Goal: Task Accomplishment & Management: Manage account settings

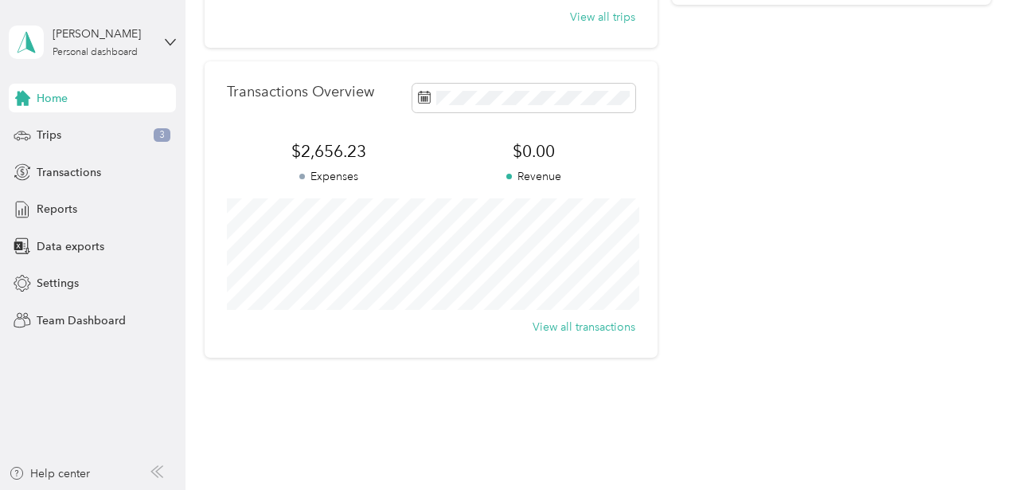
scroll to position [383, 0]
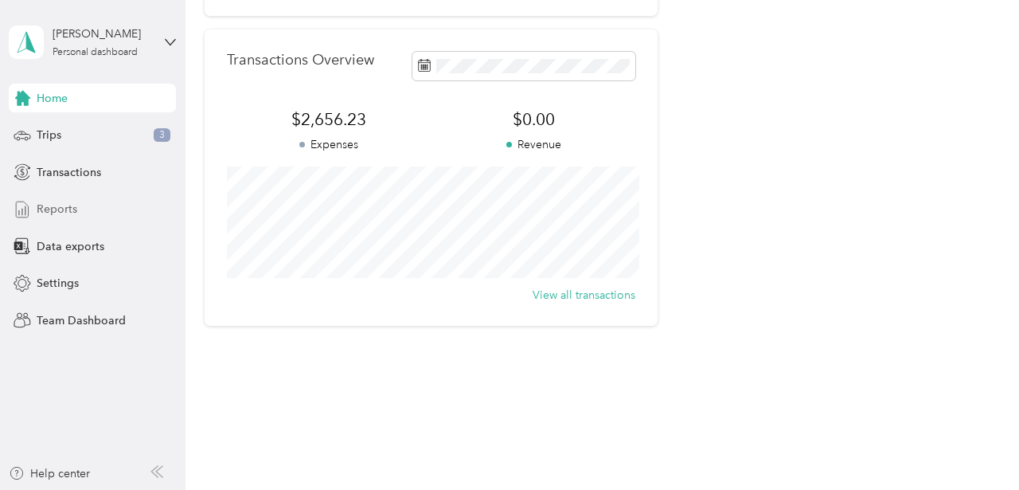
click at [134, 213] on div "Reports" at bounding box center [92, 209] width 167 height 29
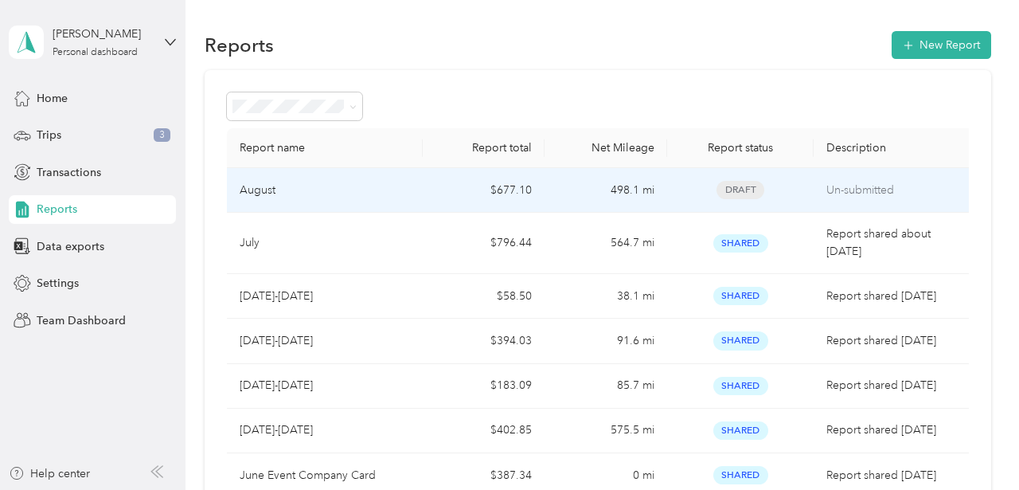
click at [403, 194] on div "August" at bounding box center [325, 191] width 170 height 18
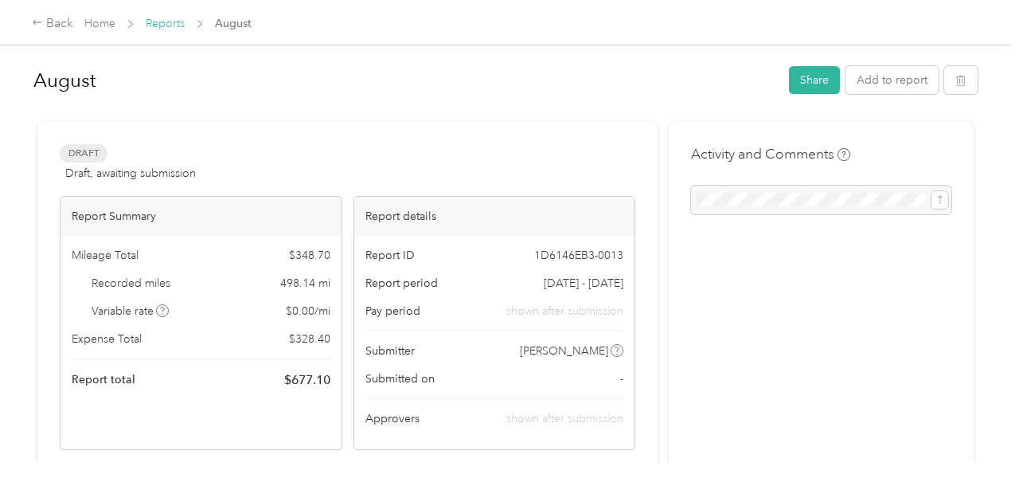
click at [162, 27] on link "Reports" at bounding box center [165, 24] width 39 height 14
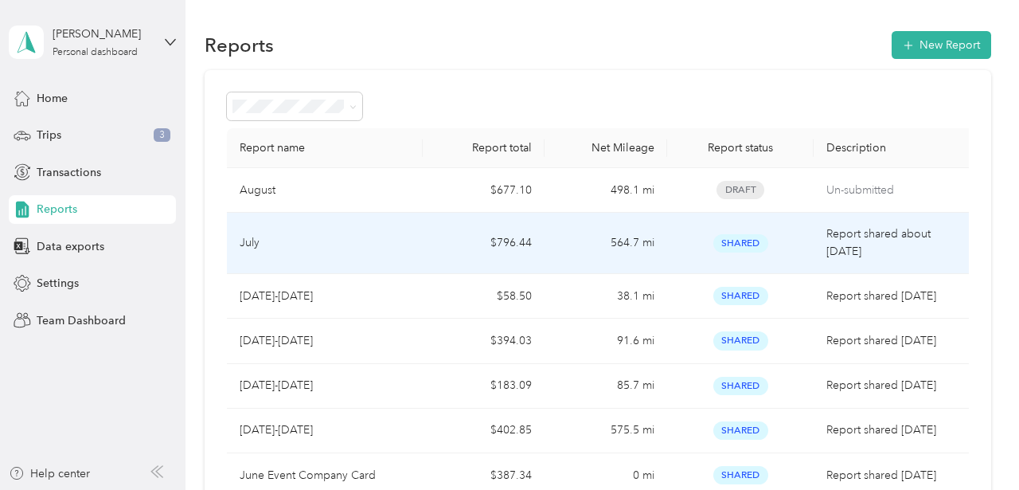
click at [385, 253] on td "July" at bounding box center [325, 243] width 196 height 61
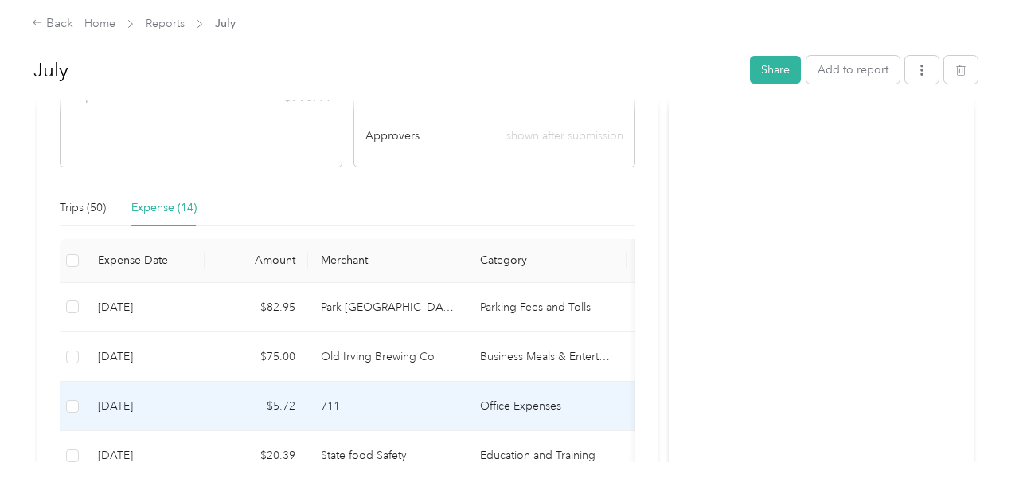
scroll to position [405, 0]
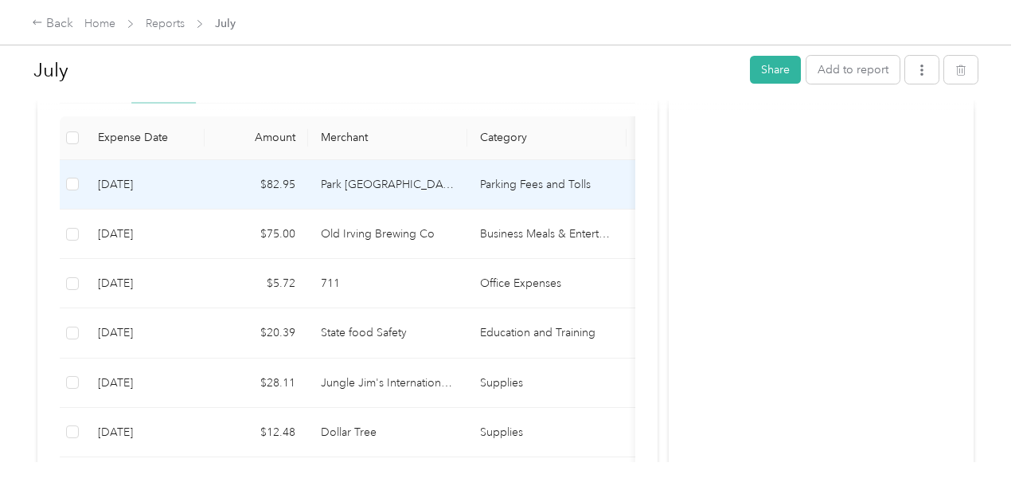
click at [432, 199] on td "Park Chicago" at bounding box center [387, 184] width 159 height 49
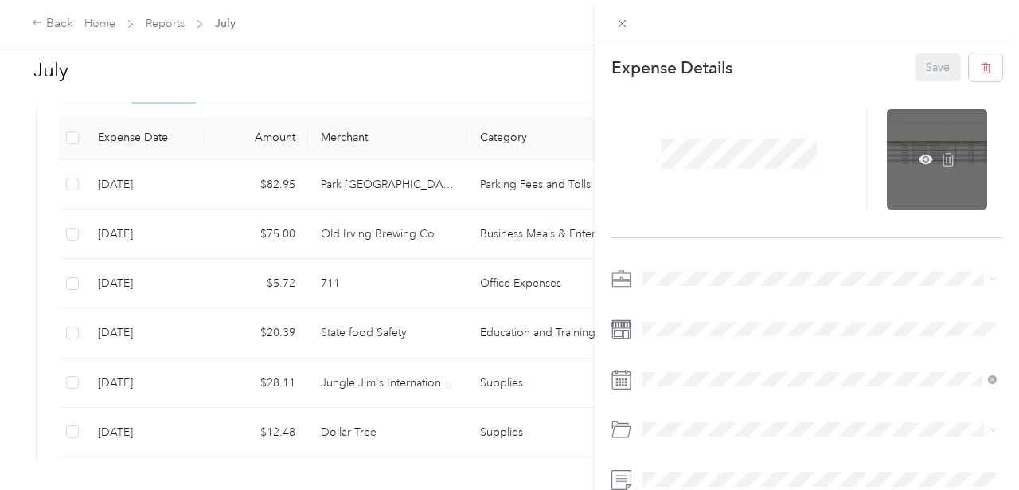
click at [921, 143] on div at bounding box center [937, 159] width 100 height 100
click at [928, 164] on icon at bounding box center [926, 159] width 14 height 14
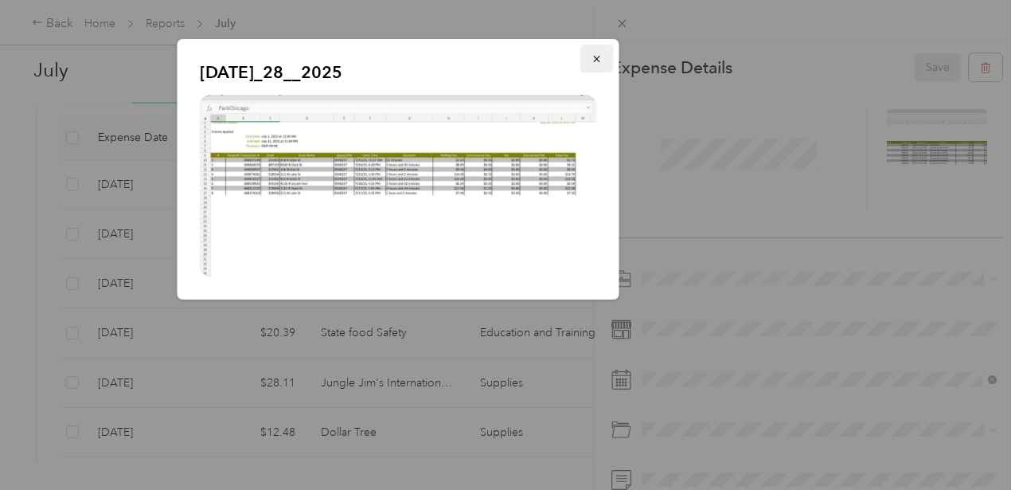
click at [602, 67] on button "button" at bounding box center [596, 59] width 33 height 28
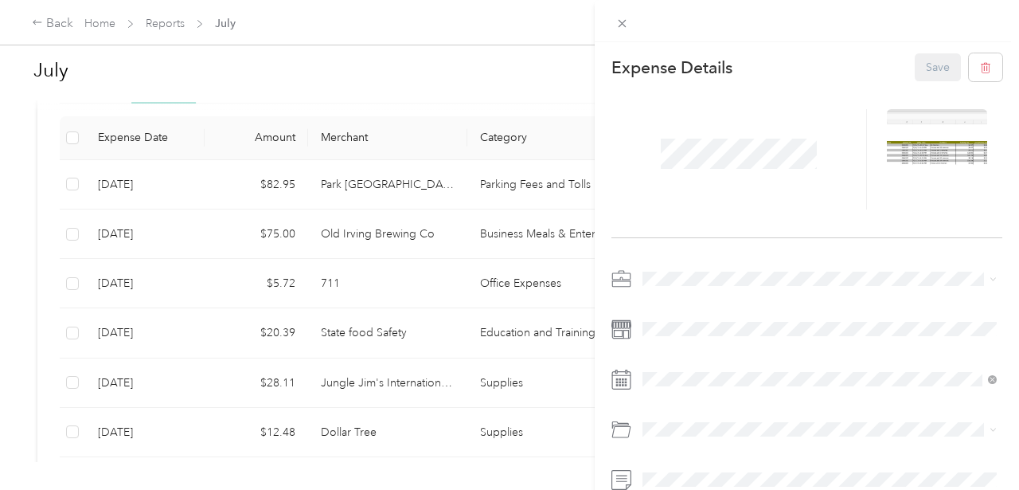
click at [555, 86] on div "This expense cannot be edited because it is either under review, approved, or p…" at bounding box center [509, 245] width 1019 height 490
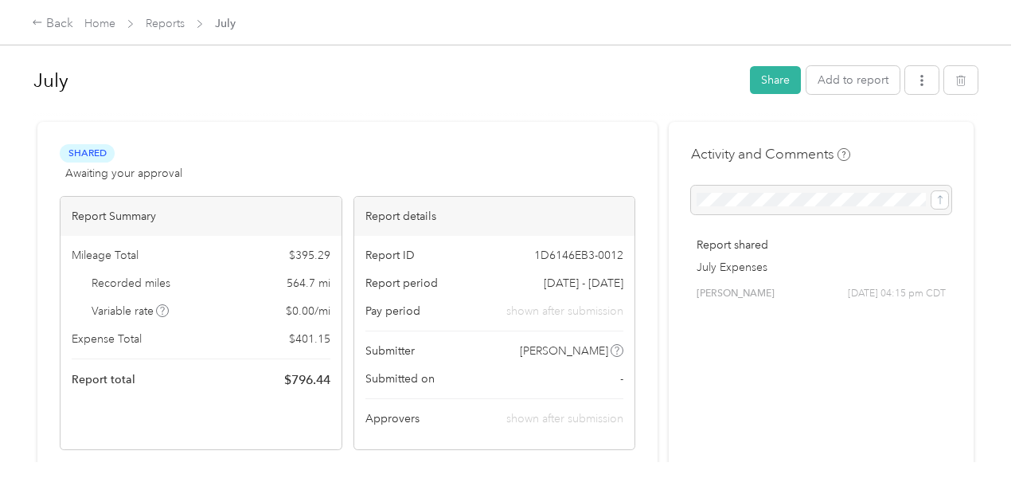
scroll to position [13, 0]
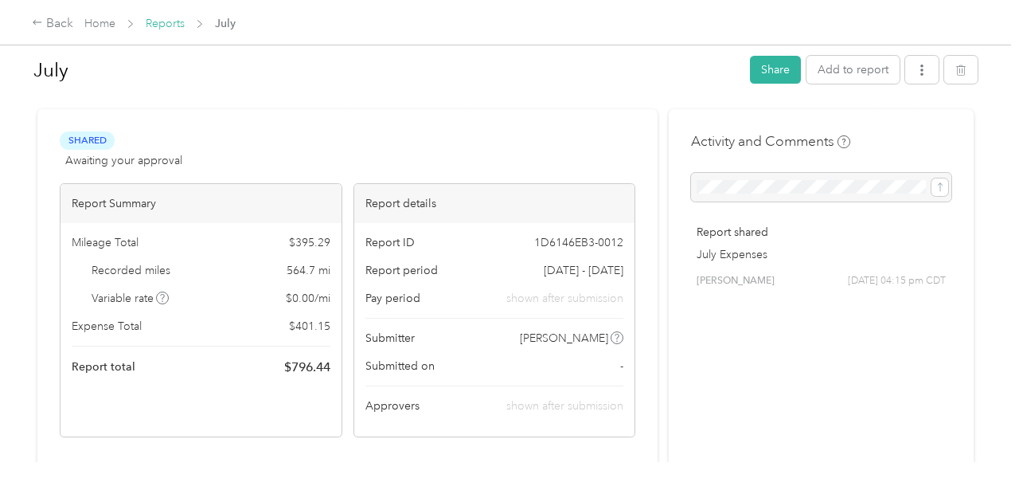
click at [167, 25] on link "Reports" at bounding box center [165, 24] width 39 height 14
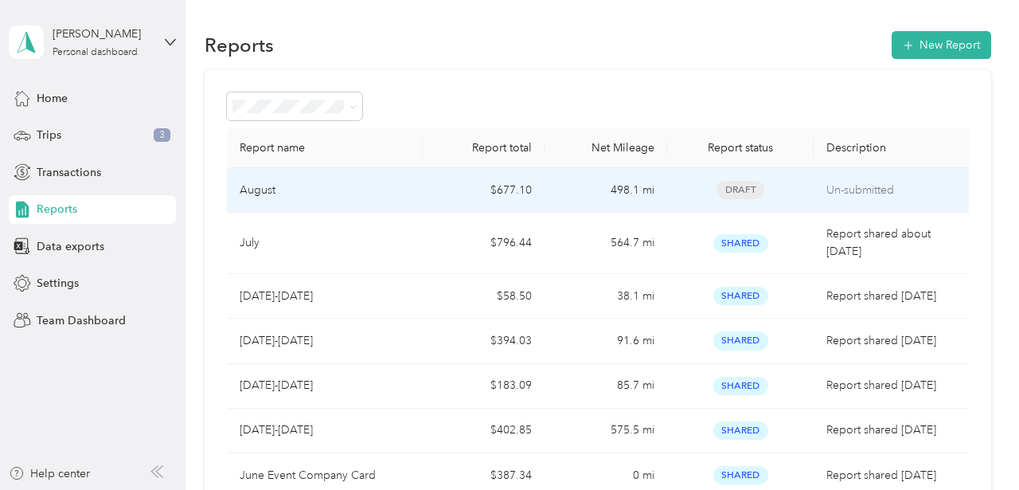
click at [410, 186] on td "August" at bounding box center [325, 190] width 196 height 45
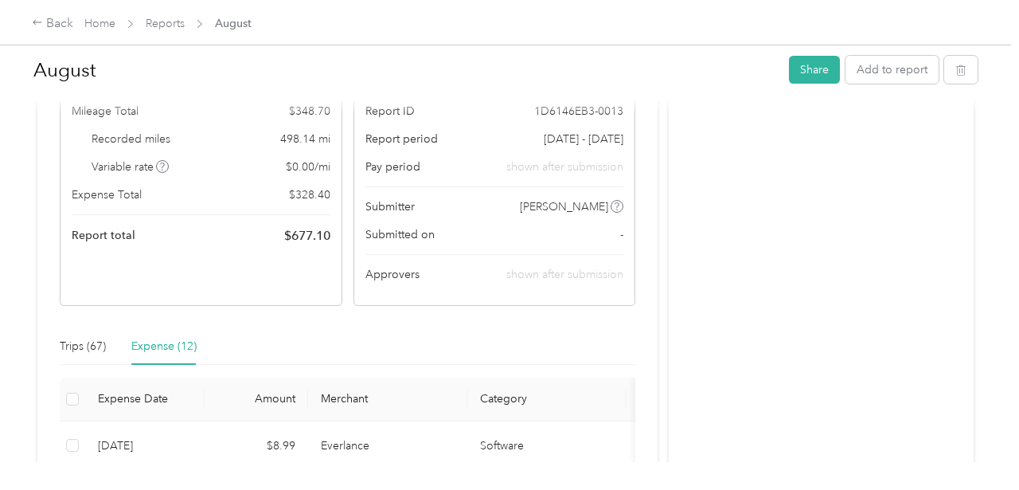
scroll to position [185, 0]
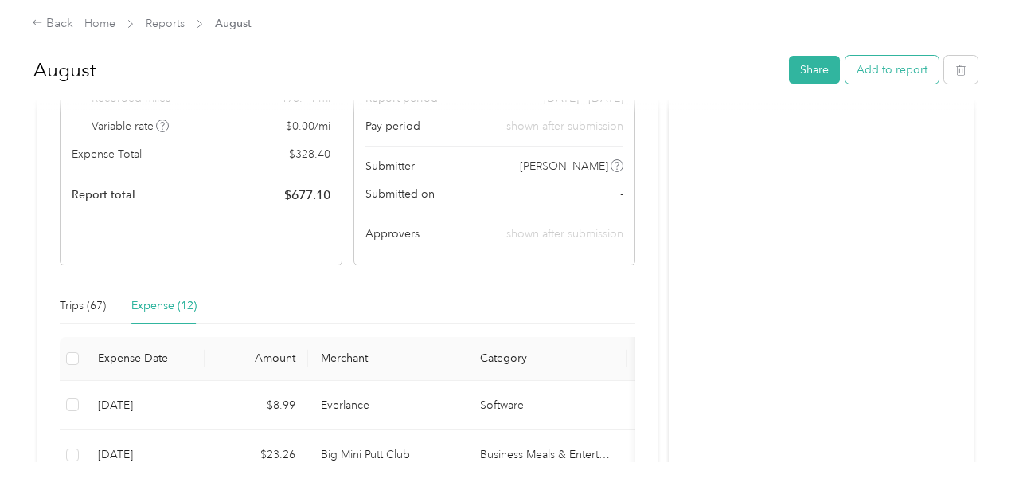
click at [898, 67] on button "Add to report" at bounding box center [892, 70] width 93 height 28
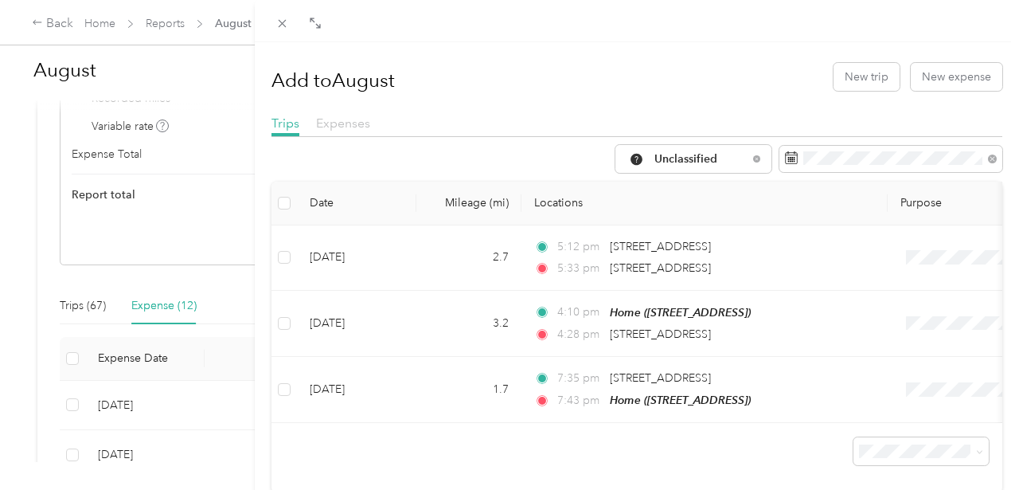
click at [335, 127] on span "Expenses" at bounding box center [343, 122] width 54 height 15
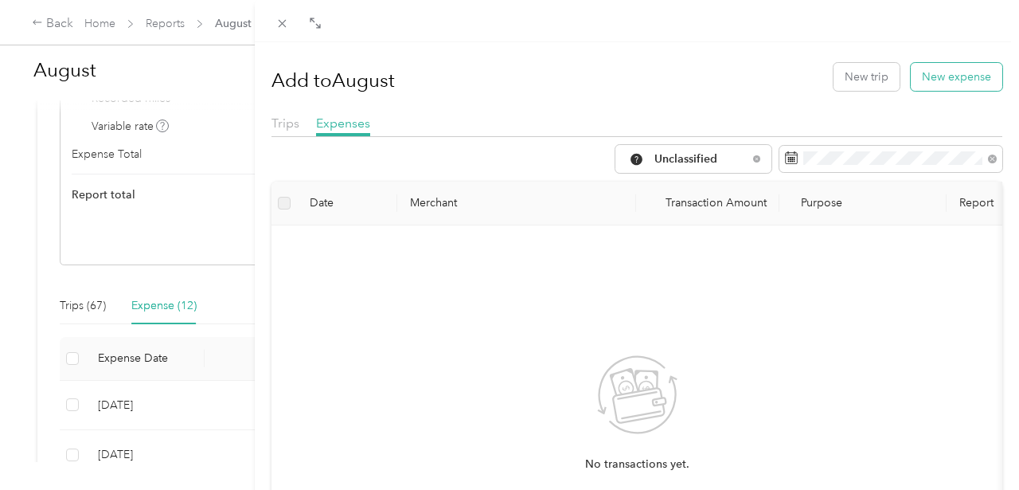
click at [969, 82] on button "New expense" at bounding box center [957, 77] width 92 height 28
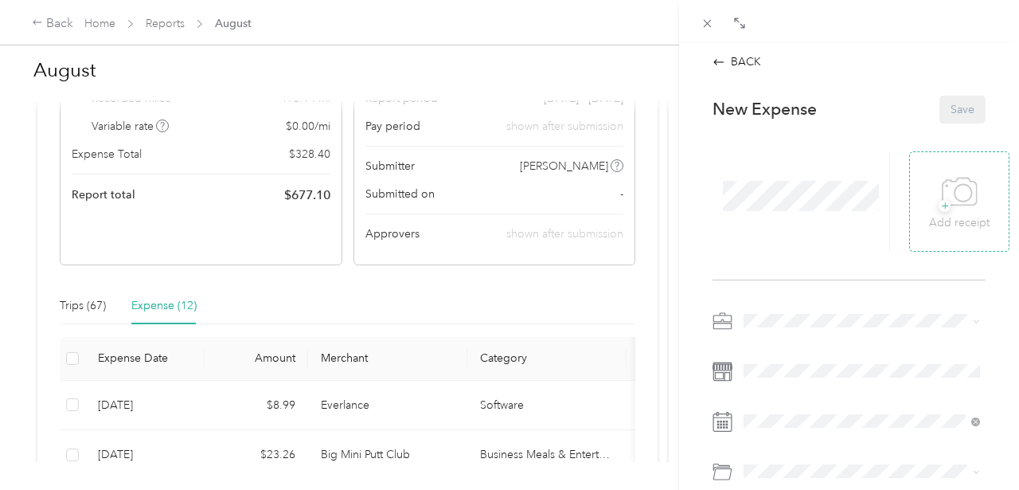
click at [946, 204] on span "+" at bounding box center [945, 206] width 12 height 12
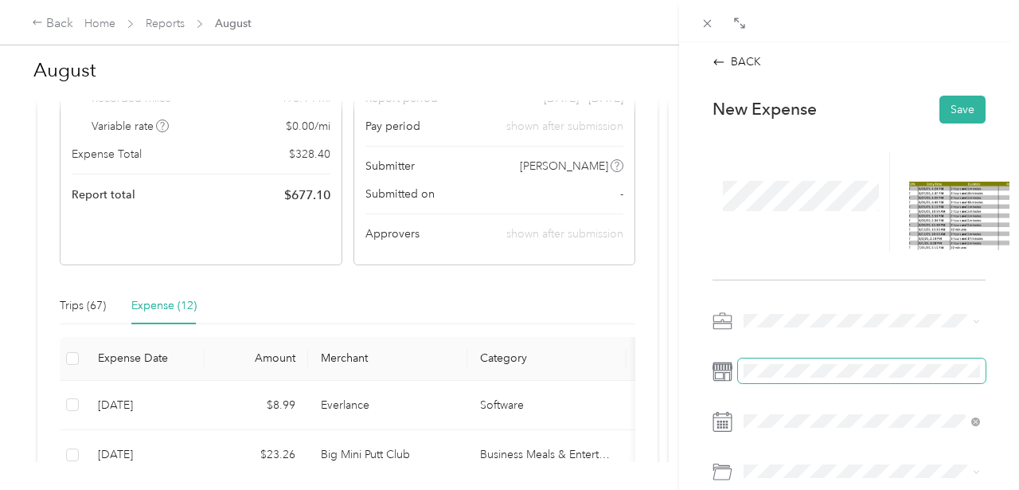
click at [803, 381] on span at bounding box center [862, 370] width 248 height 25
click at [871, 297] on div "New Expense Save" at bounding box center [849, 366] width 307 height 564
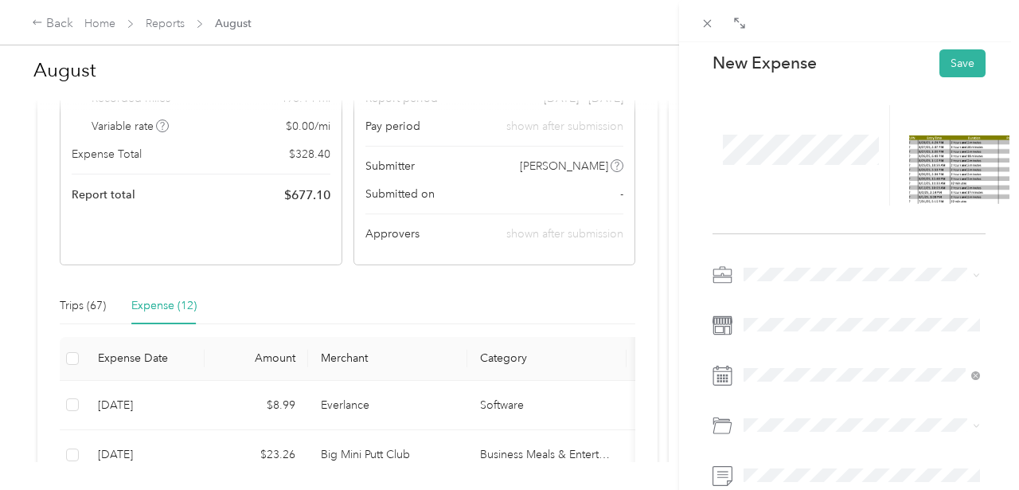
scroll to position [55, 0]
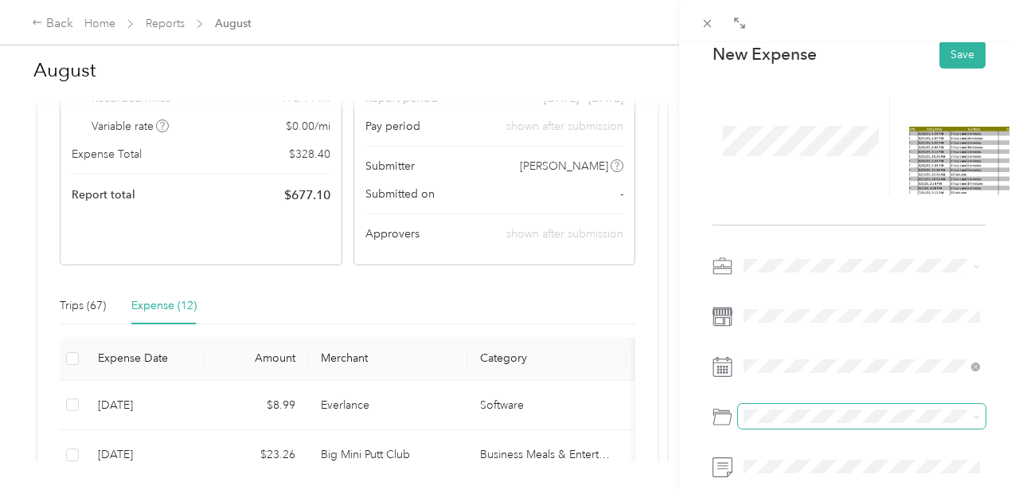
click at [812, 426] on span at bounding box center [862, 416] width 248 height 25
click at [839, 382] on span "Parking Fees and Tolls" at bounding box center [804, 388] width 111 height 14
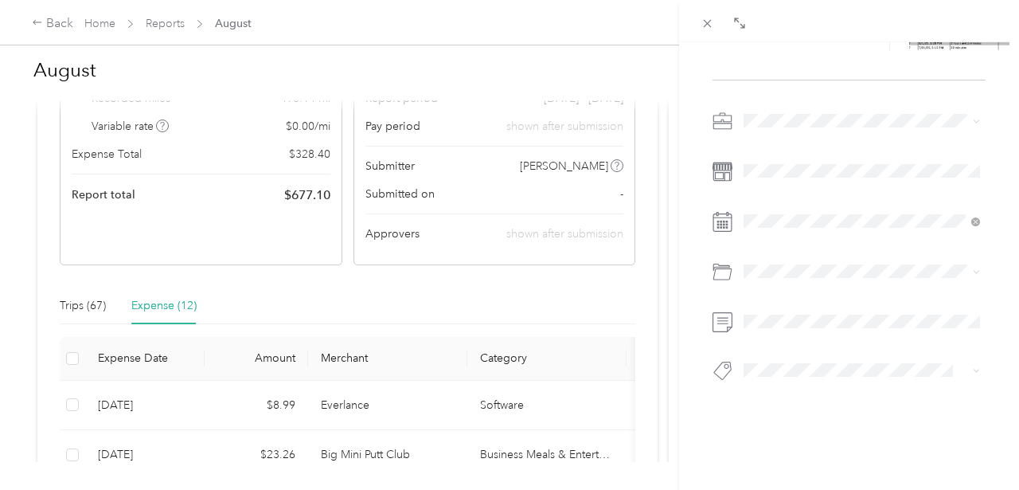
scroll to position [0, 0]
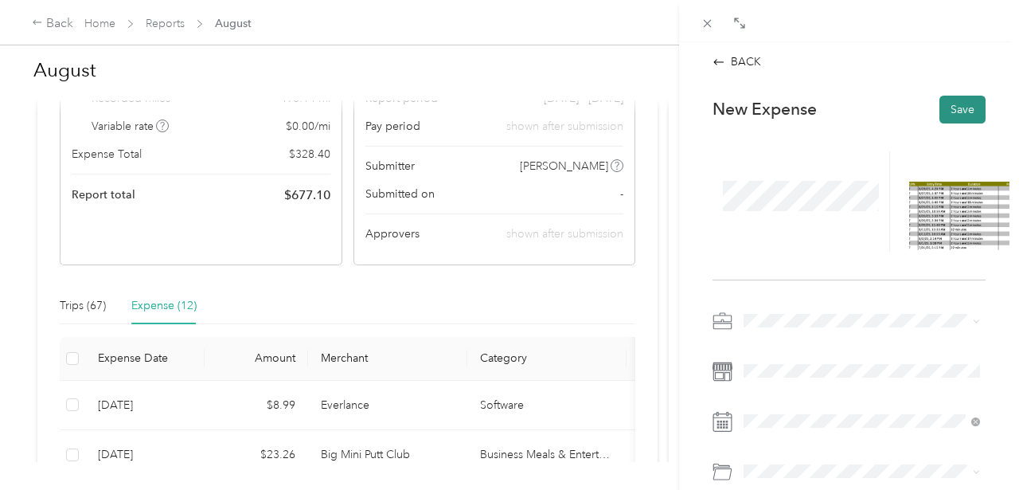
click at [961, 113] on button "Save" at bounding box center [963, 110] width 46 height 28
click at [958, 102] on button "Save" at bounding box center [963, 110] width 46 height 28
click at [971, 107] on button "Save" at bounding box center [963, 110] width 46 height 28
click at [963, 104] on button "Save" at bounding box center [963, 110] width 46 height 28
click at [746, 65] on div "BACK" at bounding box center [737, 61] width 49 height 17
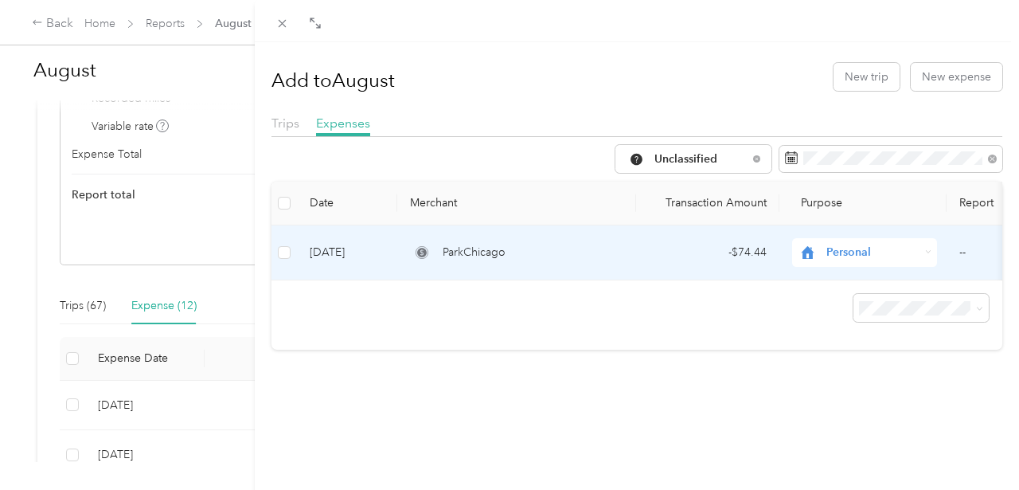
click at [919, 246] on div "Personal" at bounding box center [864, 252] width 145 height 29
click at [870, 84] on span "Eris" at bounding box center [879, 83] width 95 height 17
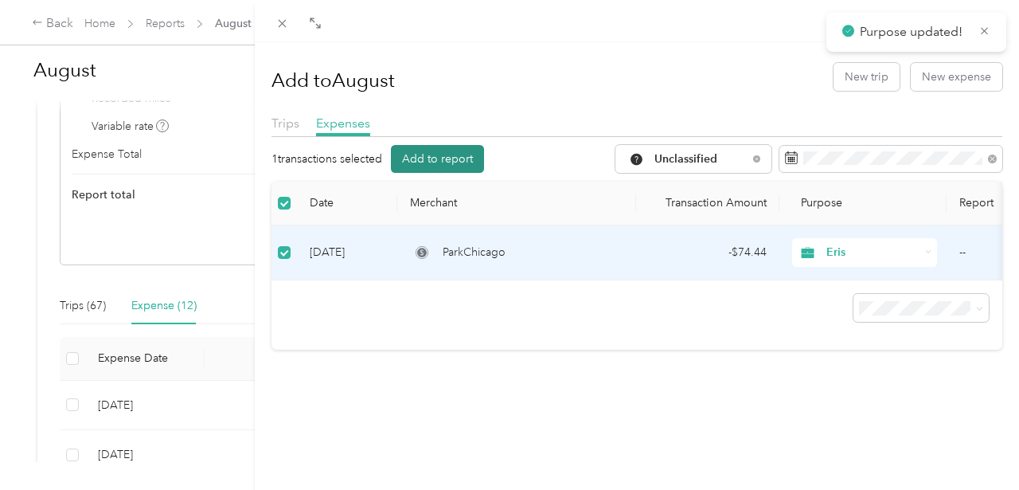
click at [455, 158] on button "Add to report" at bounding box center [437, 159] width 93 height 28
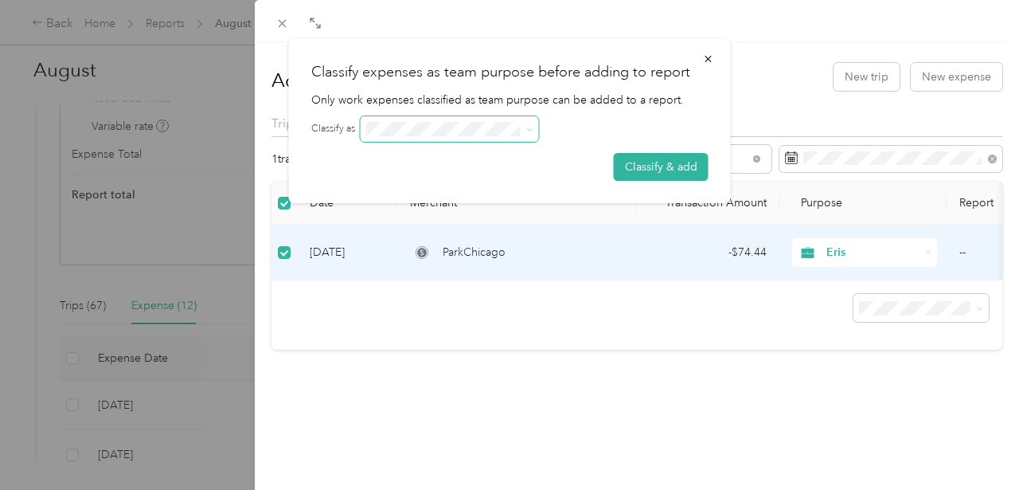
click at [499, 119] on span at bounding box center [450, 128] width 178 height 25
click at [532, 127] on icon at bounding box center [529, 129] width 7 height 7
click at [526, 125] on span at bounding box center [527, 128] width 13 height 11
click at [526, 129] on span at bounding box center [527, 128] width 13 height 11
click at [713, 53] on button "button" at bounding box center [708, 59] width 33 height 28
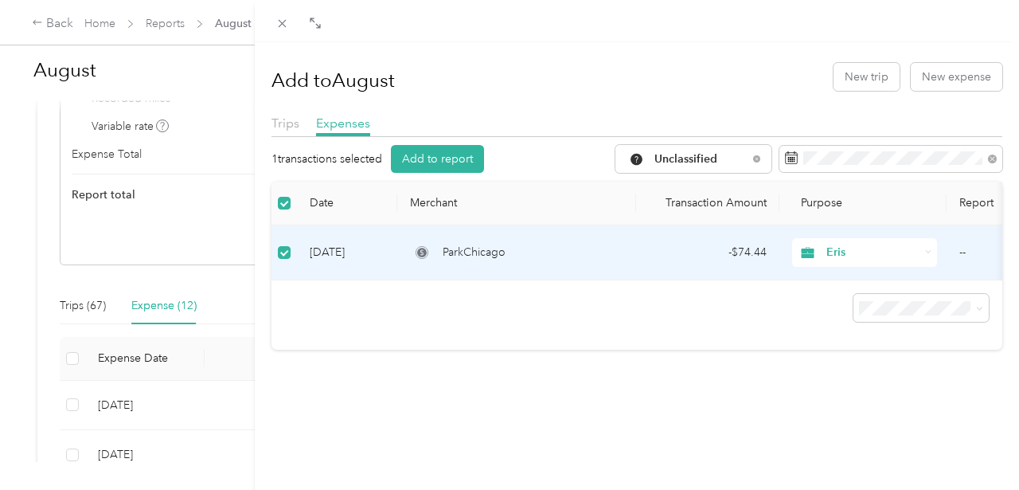
click at [463, 143] on div at bounding box center [637, 141] width 731 height 9
click at [460, 149] on button "Add to report" at bounding box center [437, 159] width 93 height 28
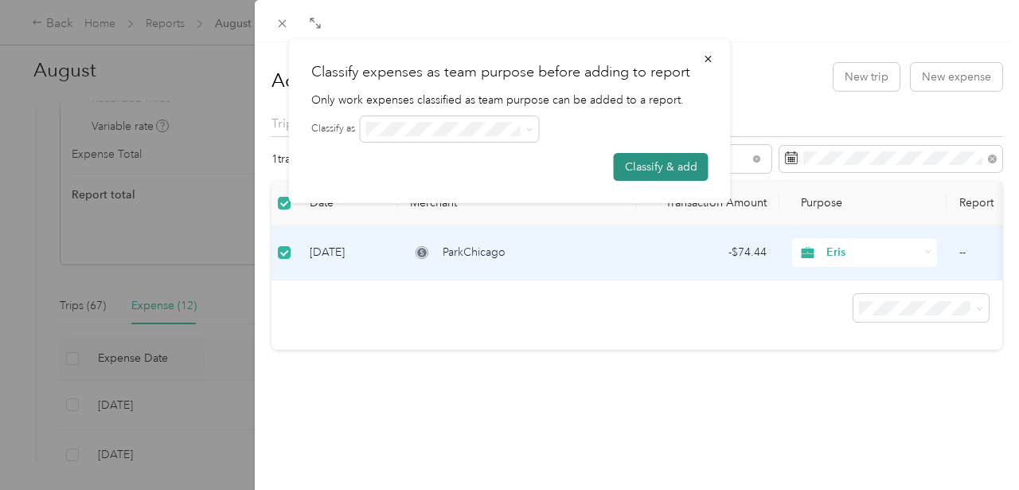
click at [652, 168] on button "Classify & add" at bounding box center [661, 167] width 95 height 28
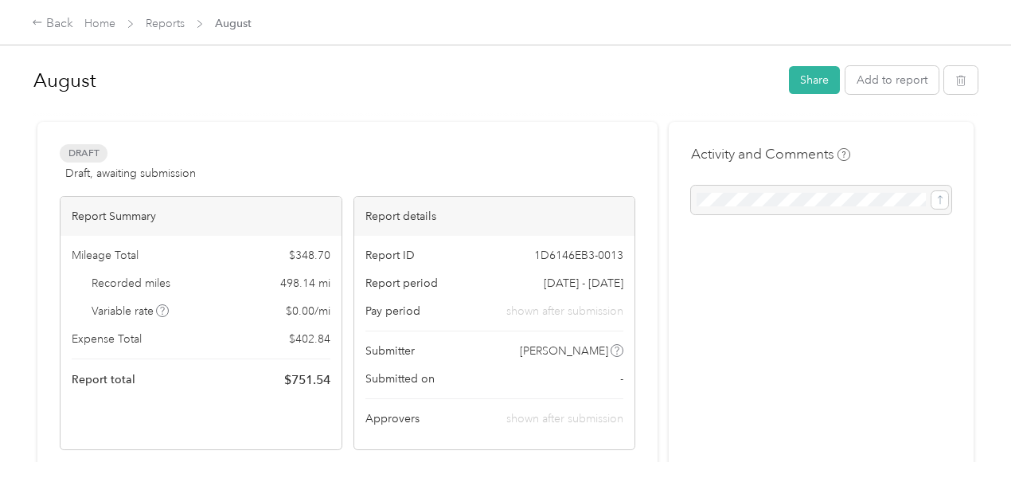
click at [102, 30] on span "Home" at bounding box center [99, 23] width 31 height 17
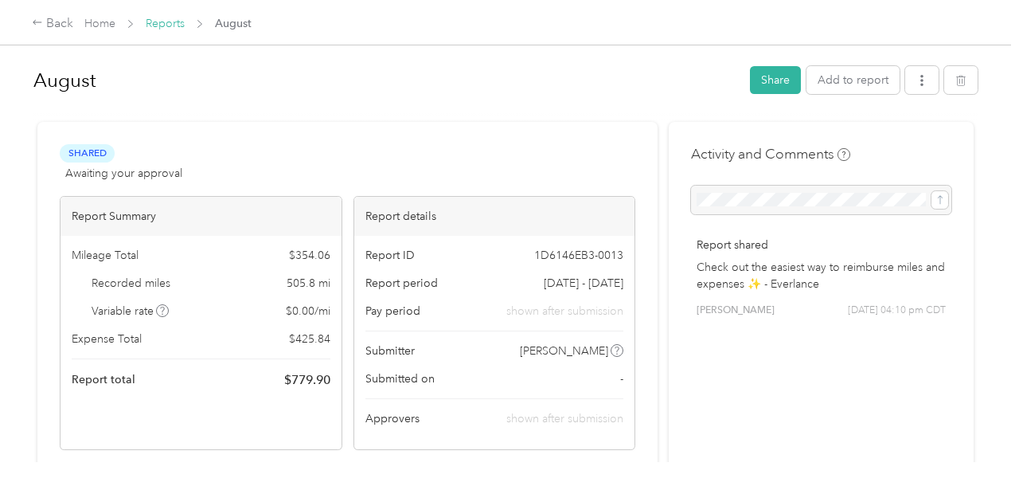
click at [166, 22] on link "Reports" at bounding box center [165, 24] width 39 height 14
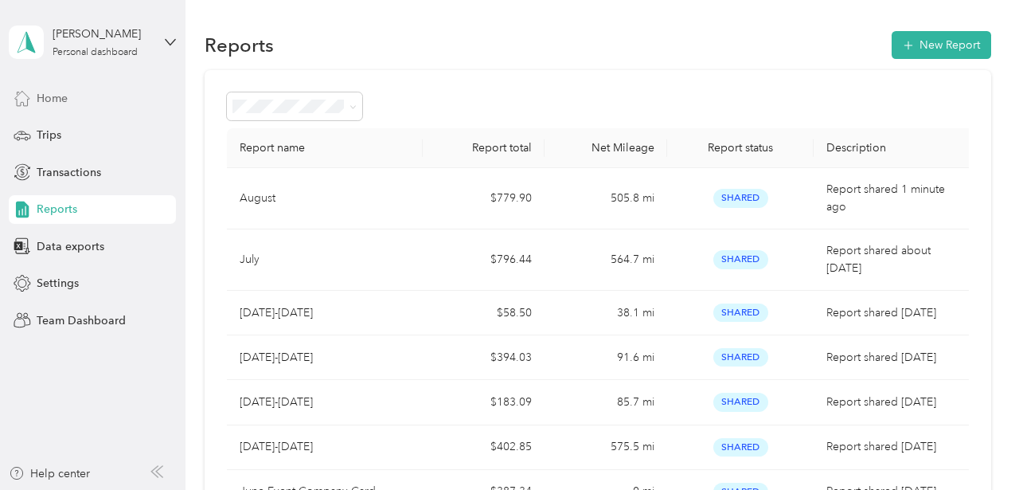
click at [95, 97] on div "Home" at bounding box center [92, 98] width 167 height 29
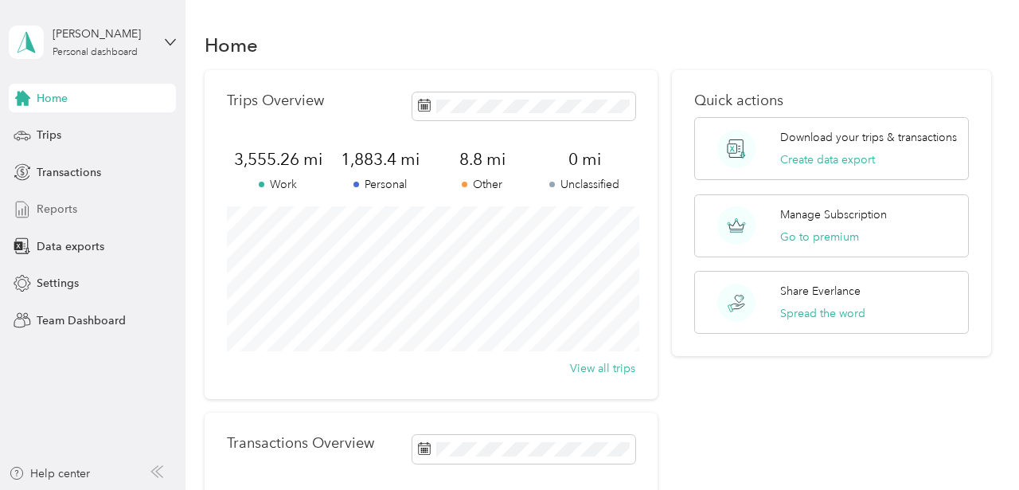
click at [78, 202] on div "Reports" at bounding box center [92, 209] width 167 height 29
